Goal: Information Seeking & Learning: Learn about a topic

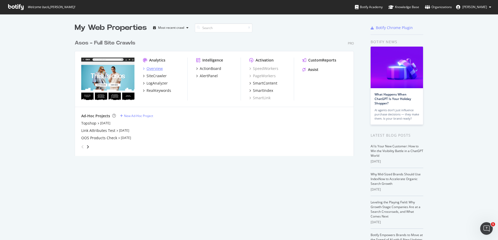
click at [154, 68] on div "Overview" at bounding box center [154, 68] width 16 height 5
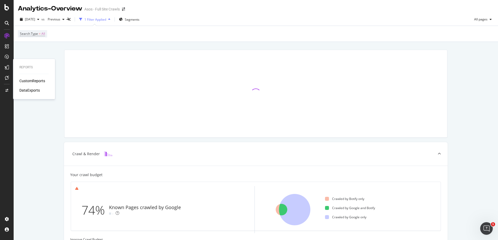
click at [29, 79] on div "CustomReports" at bounding box center [32, 80] width 26 height 5
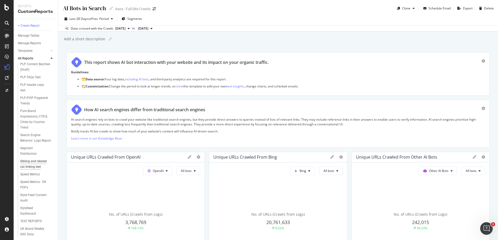
scroll to position [338, 0]
click at [31, 163] on div "Sibling and related cat linking test" at bounding box center [35, 162] width 31 height 11
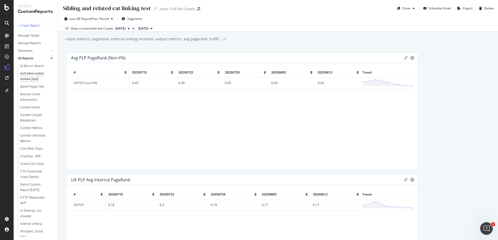
click at [32, 77] on div "AUS More visible reviews [test]" at bounding box center [35, 76] width 30 height 11
